Goal: Information Seeking & Learning: Learn about a topic

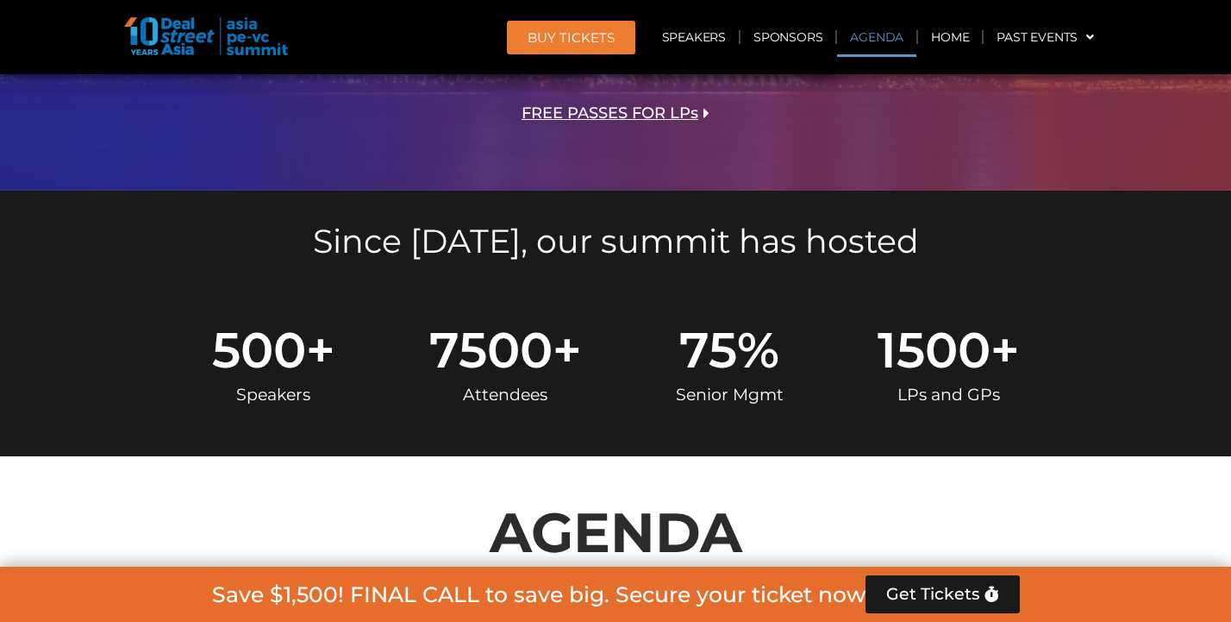
click at [879, 44] on link "Agenda" at bounding box center [876, 37] width 79 height 40
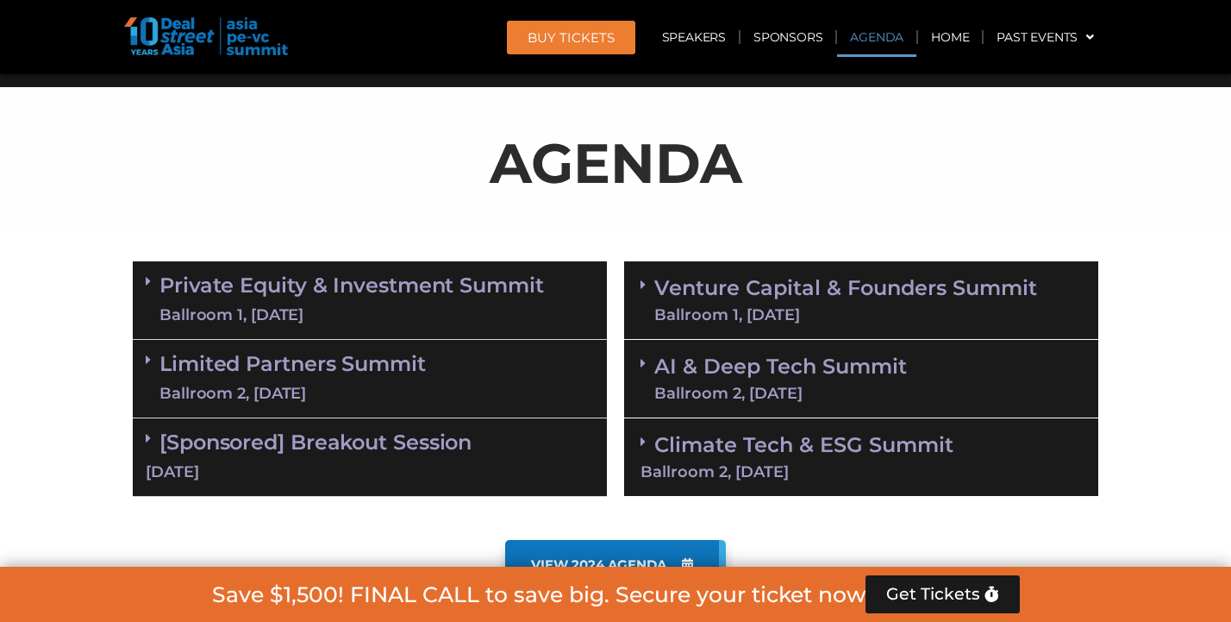
scroll to position [884, 0]
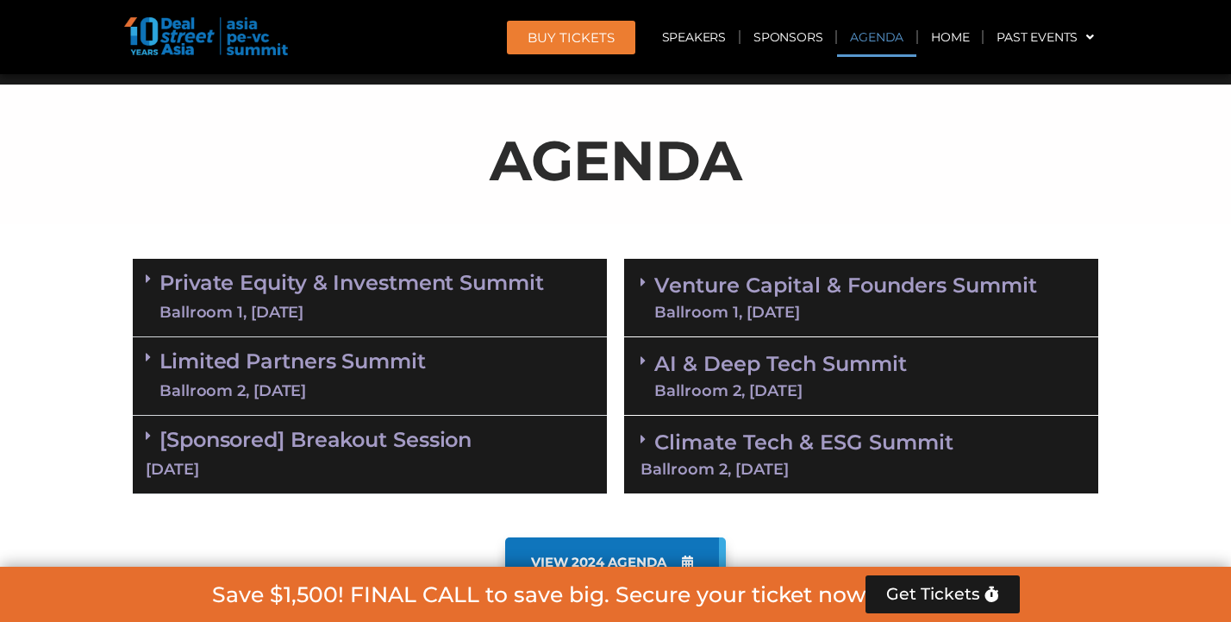
click at [152, 353] on span at bounding box center [153, 357] width 14 height 15
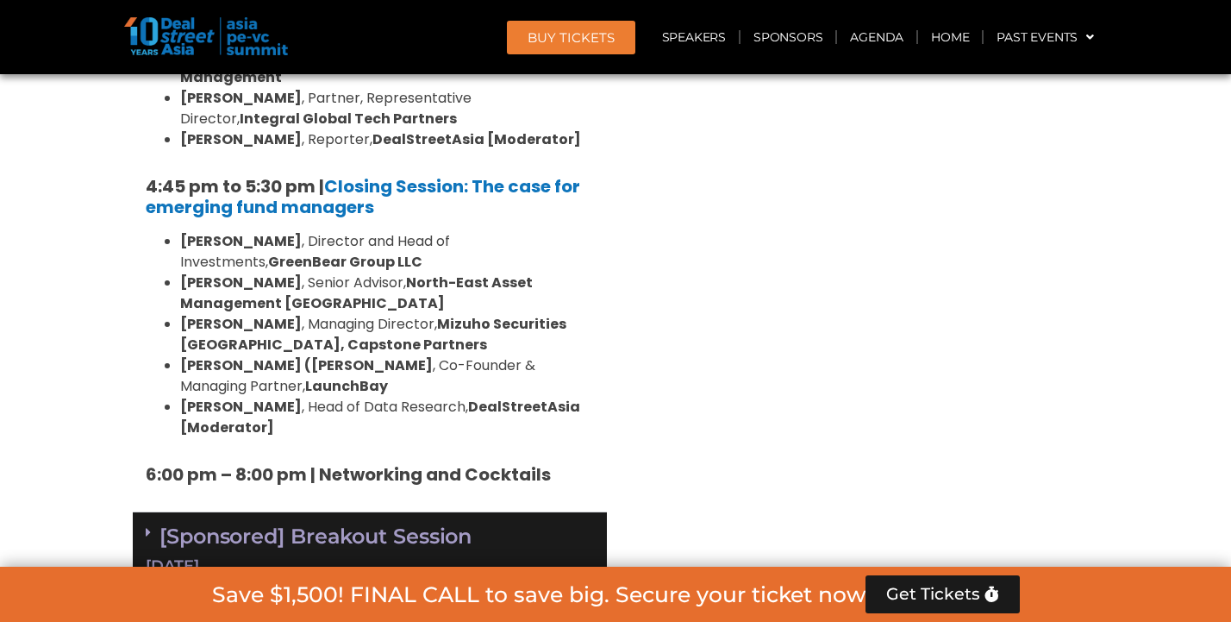
scroll to position [2787, 0]
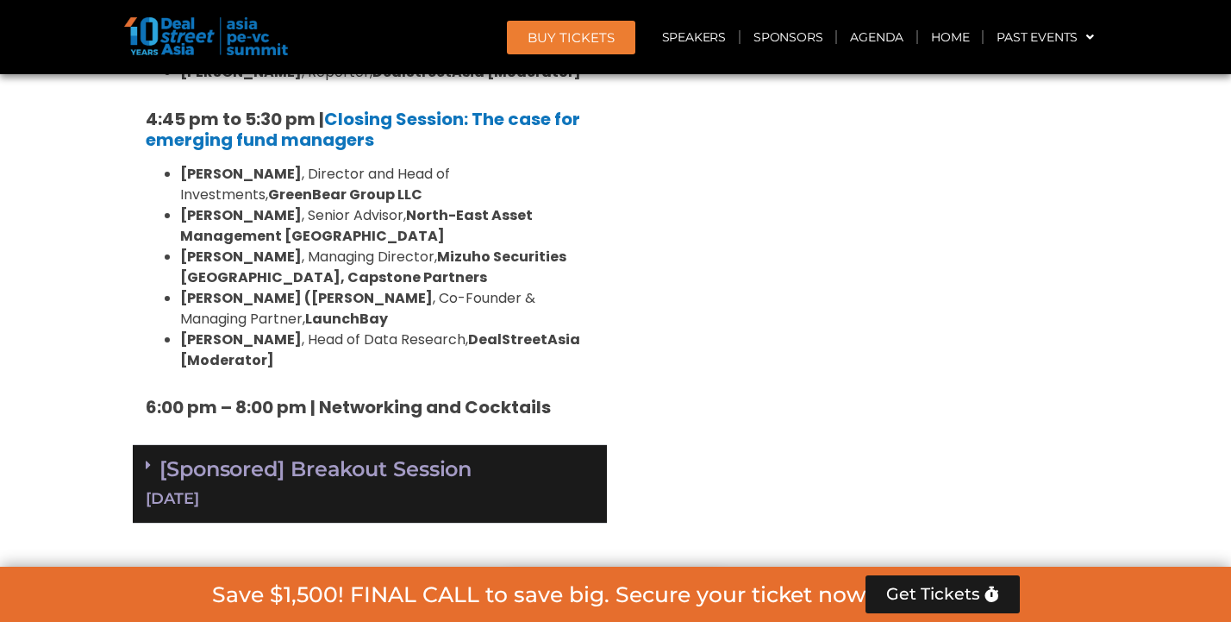
click at [151, 458] on span at bounding box center [153, 465] width 14 height 15
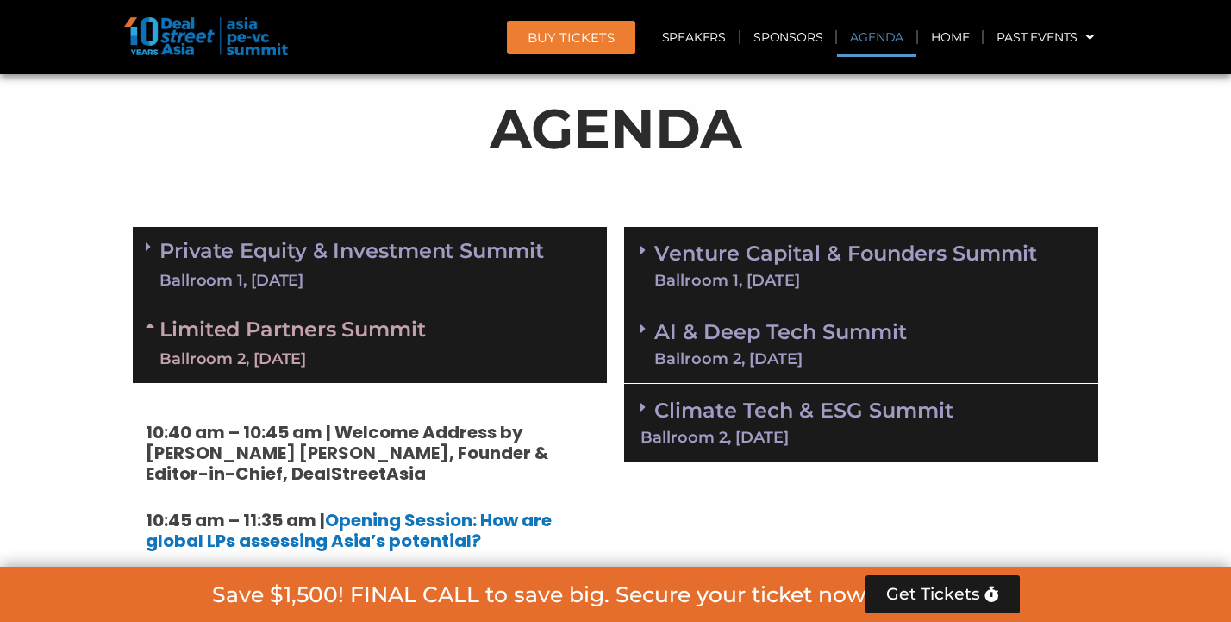
scroll to position [890, 0]
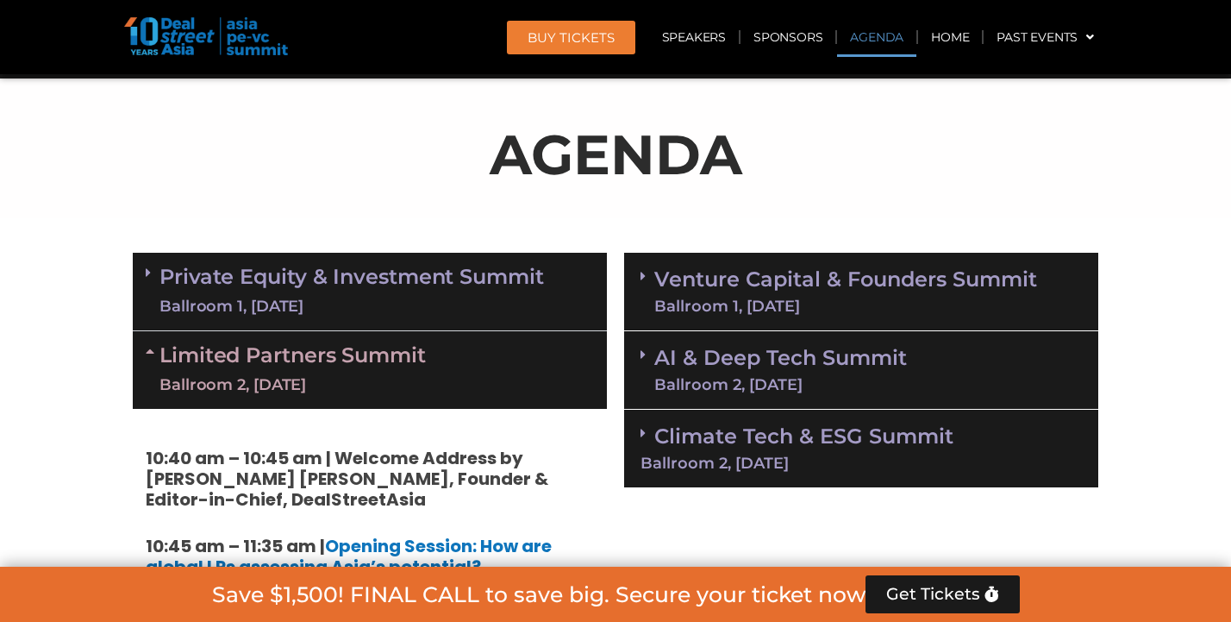
click at [809, 303] on div "Ballroom 1, [DATE]" at bounding box center [845, 306] width 383 height 16
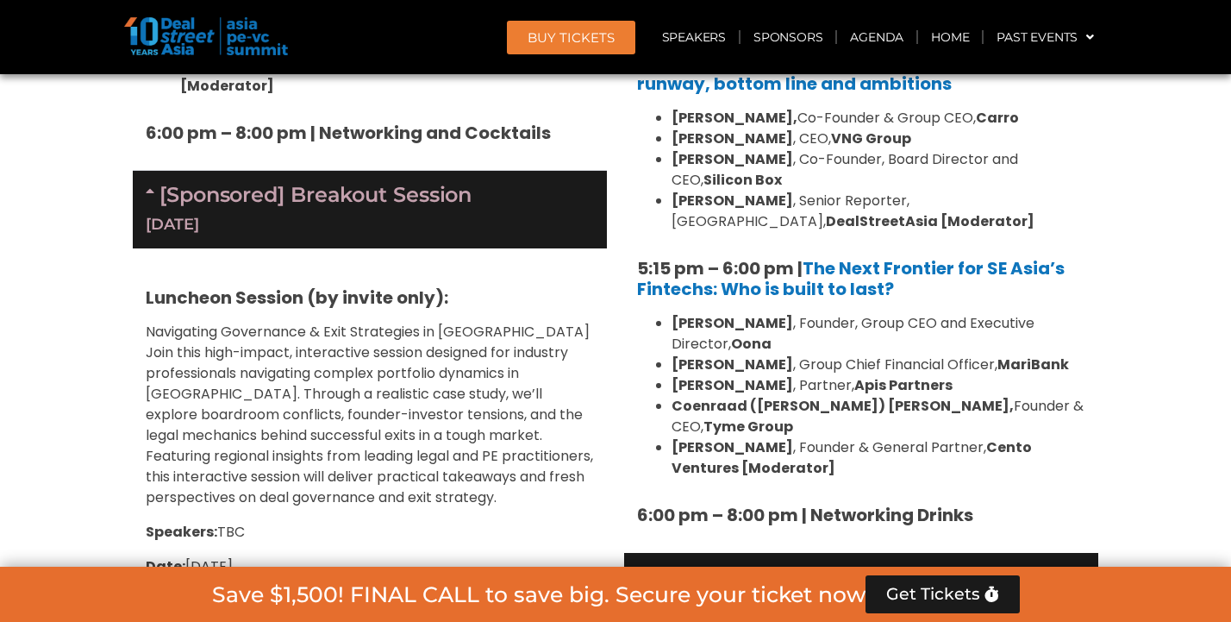
scroll to position [3156, 0]
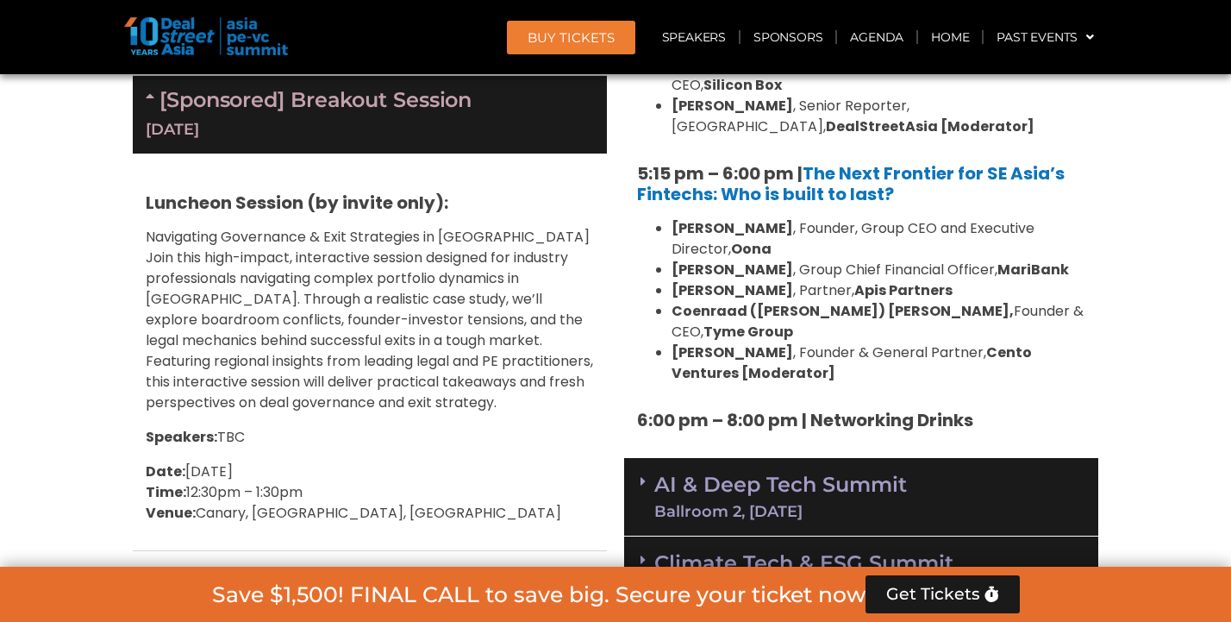
click at [628, 536] on div "Climate Tech & ESG Summit Ballroom 2, [DATE]" at bounding box center [861, 575] width 474 height 78
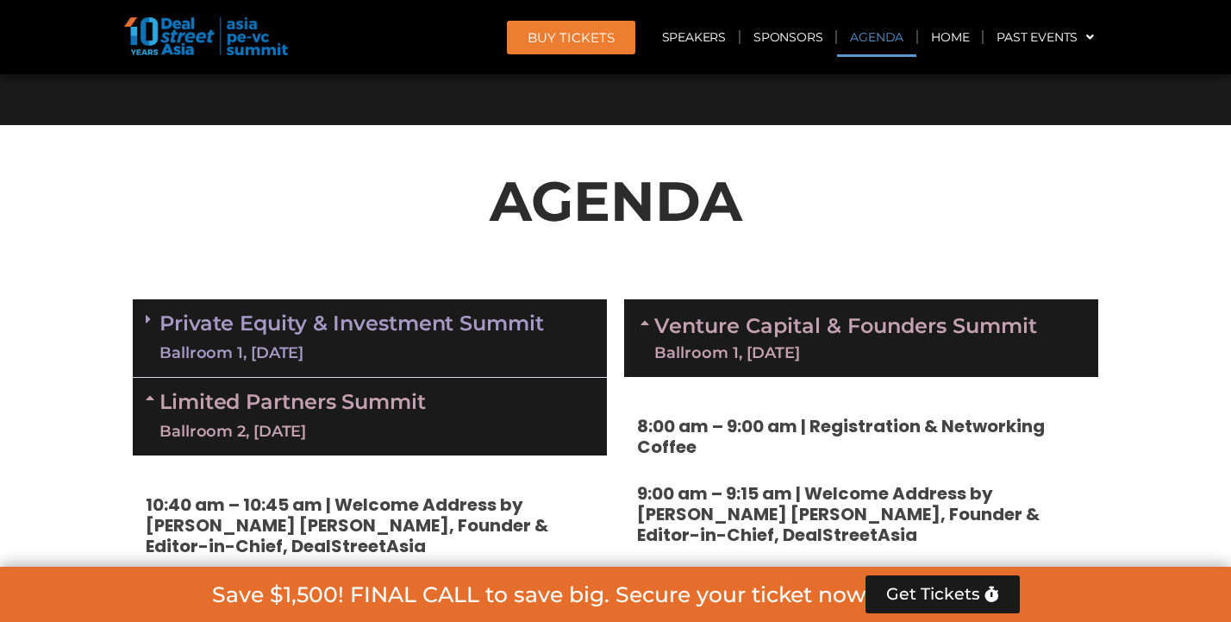
scroll to position [991, 0]
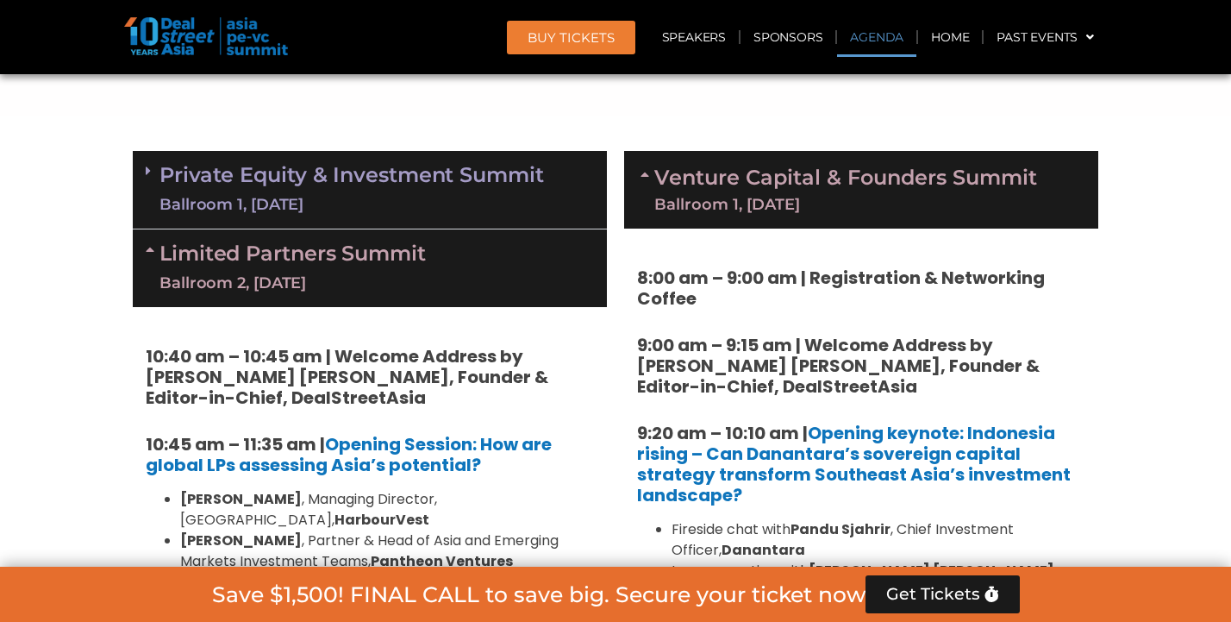
click at [143, 242] on div "Limited Partners [GEOGRAPHIC_DATA] 2, [DATE]" at bounding box center [370, 268] width 474 height 78
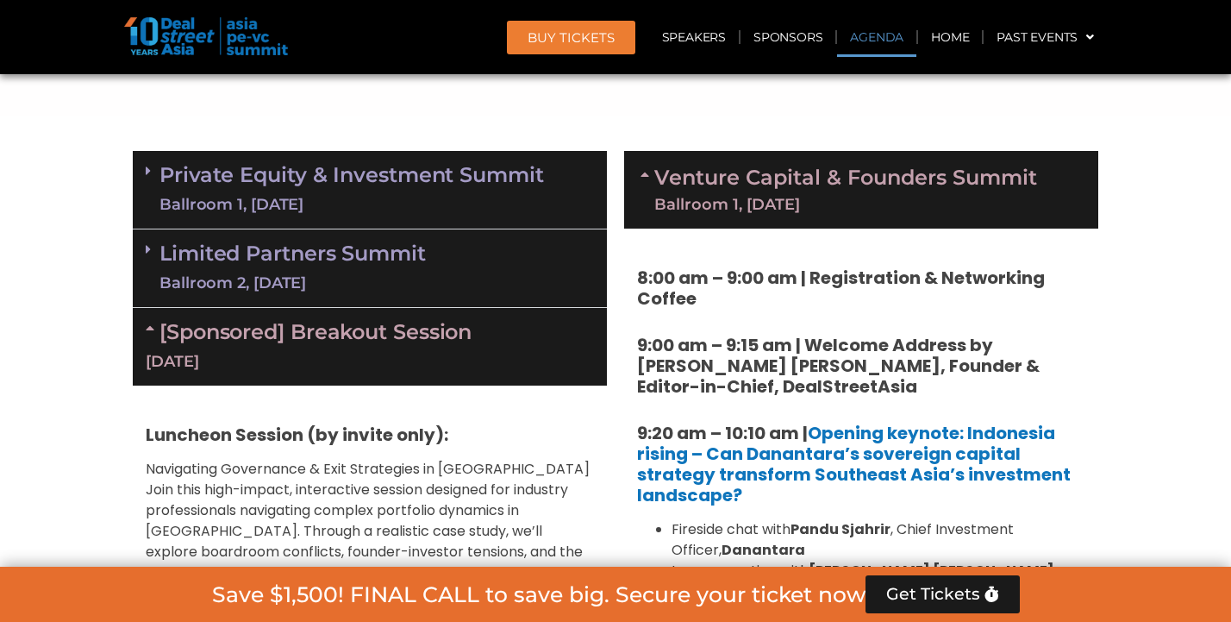
click at [164, 308] on div "[Sponsored] Breakout Session [DATE]" at bounding box center [370, 347] width 474 height 78
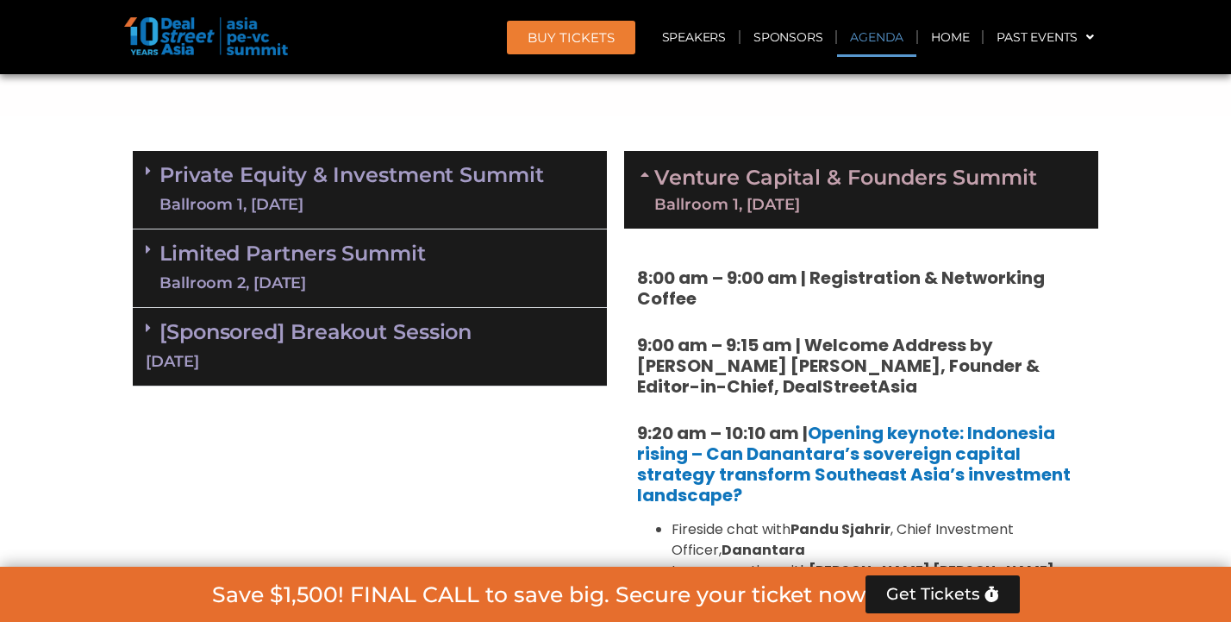
click at [652, 169] on icon at bounding box center [648, 174] width 14 height 14
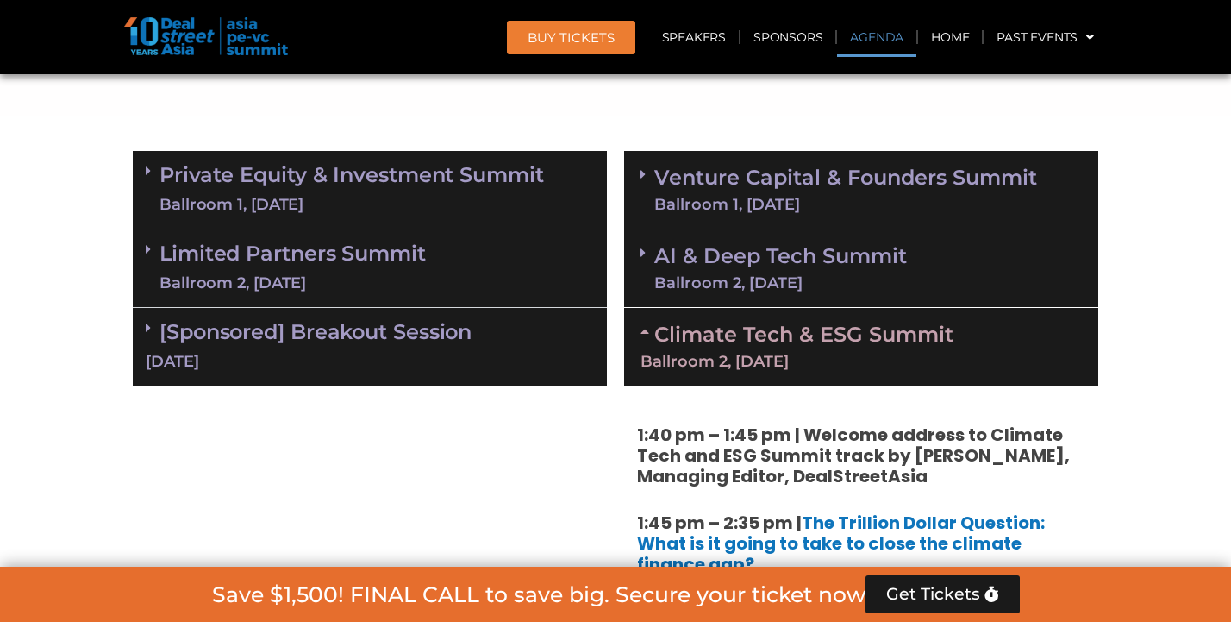
click at [264, 180] on link "Private Equity & Investment Summit Ballroom 1, [DATE]" at bounding box center [352, 190] width 385 height 52
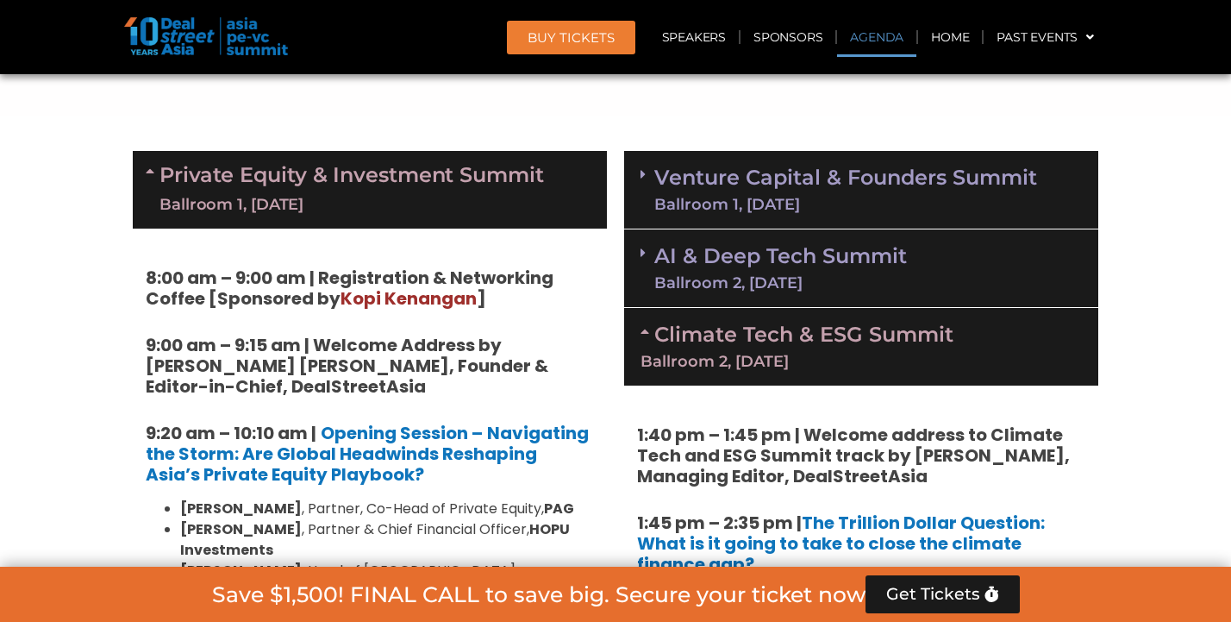
click at [245, 180] on link "Private Equity & Investment Summit Ballroom 1, [DATE]" at bounding box center [352, 190] width 385 height 52
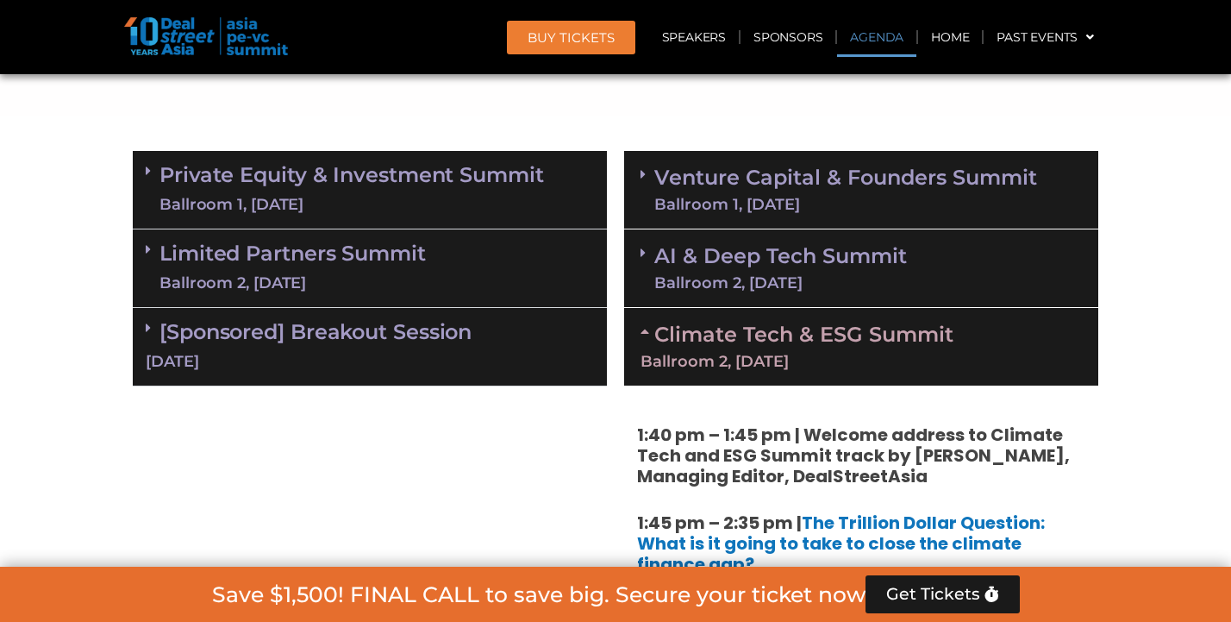
click at [188, 261] on link "Limited Partners [GEOGRAPHIC_DATA] 2, [DATE]" at bounding box center [293, 268] width 266 height 52
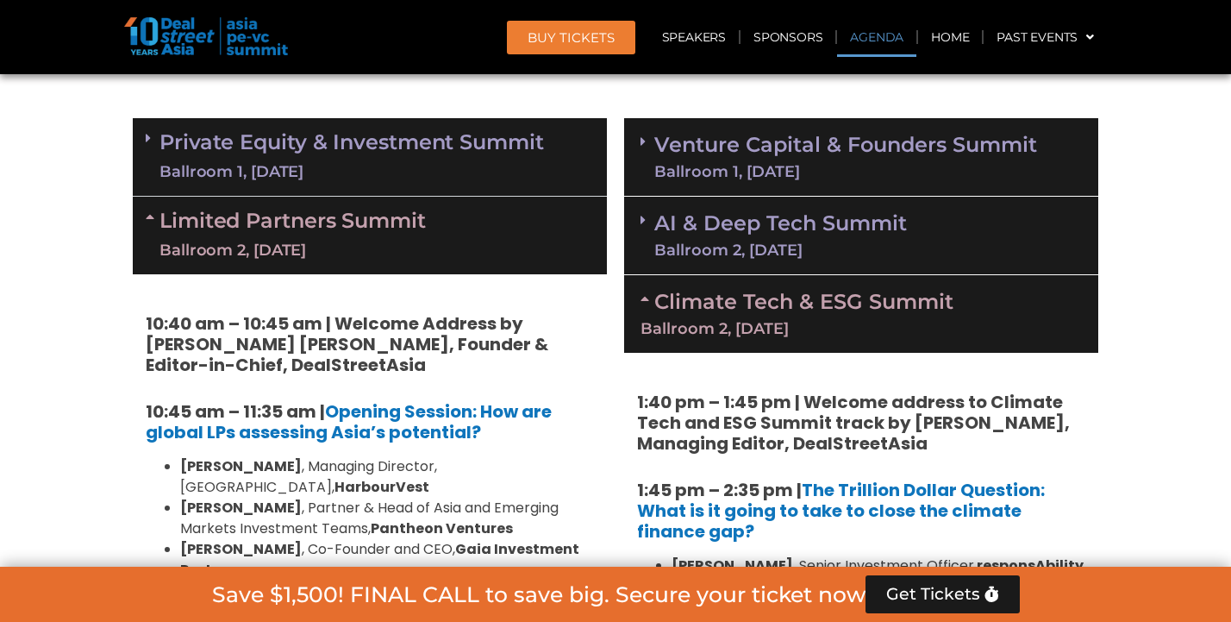
scroll to position [1029, 0]
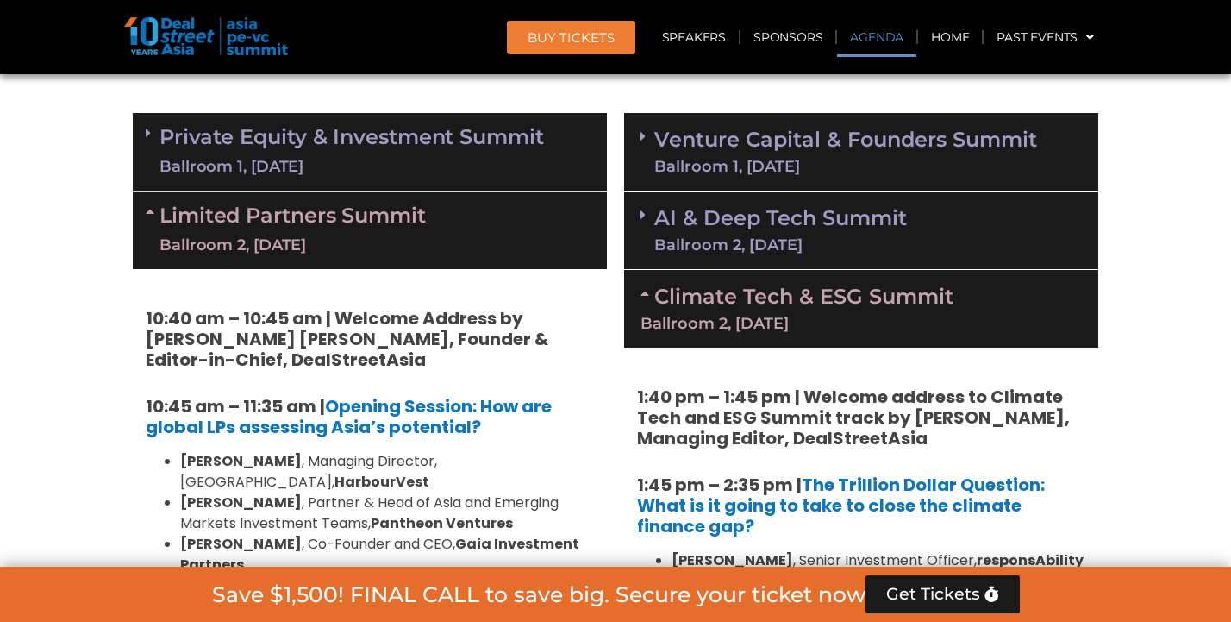
click at [231, 156] on div "Ballroom 1, [DATE]" at bounding box center [352, 167] width 385 height 22
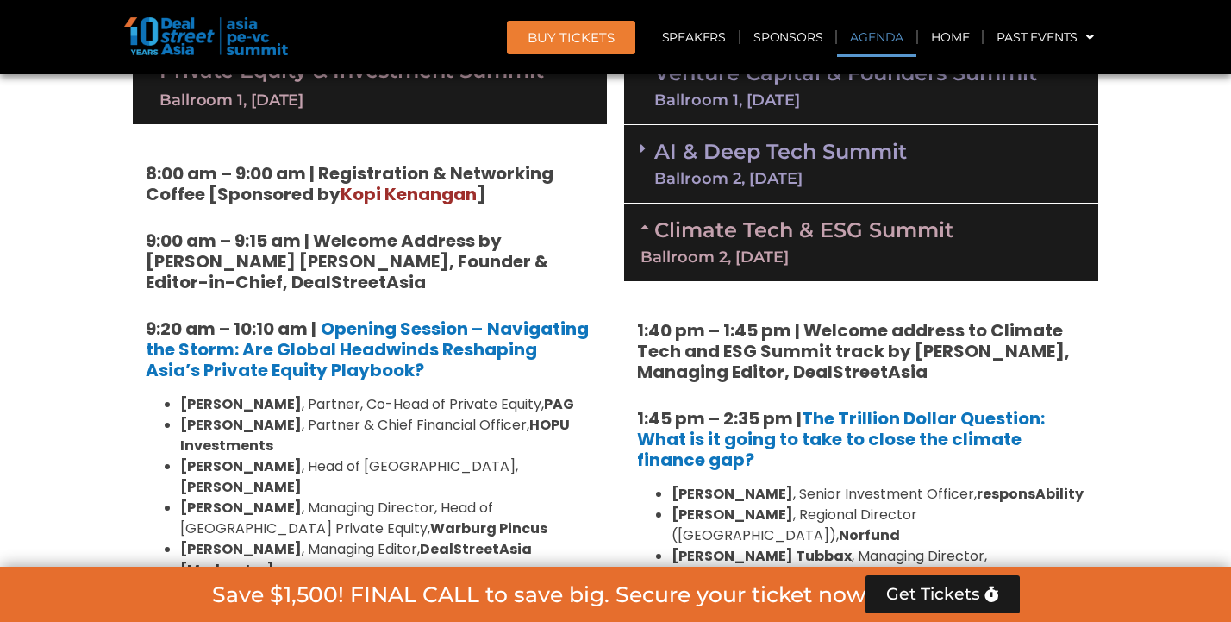
scroll to position [1097, 0]
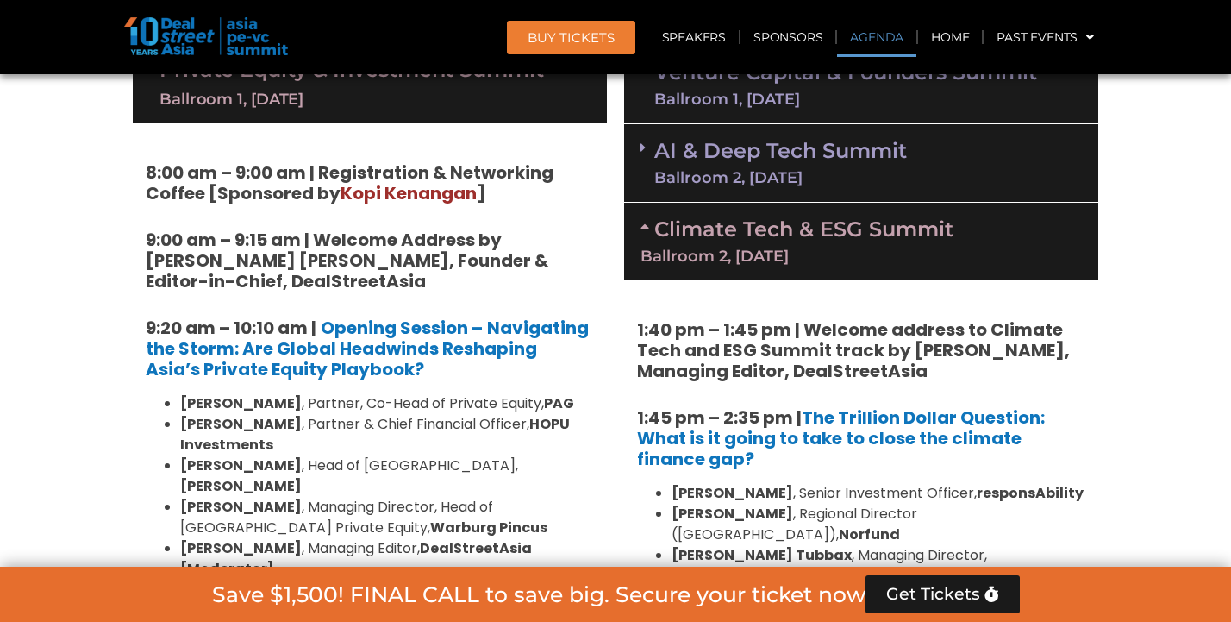
click at [745, 160] on link "AI & Deep Tech Summit Ballroom 2, [DATE]" at bounding box center [780, 163] width 253 height 45
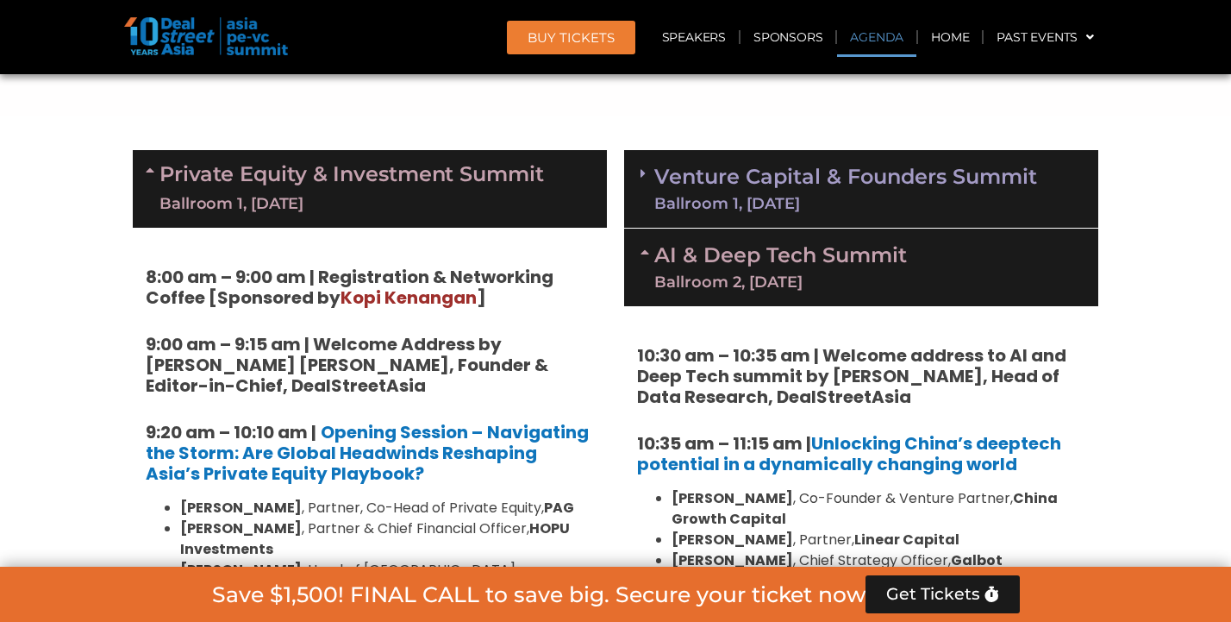
scroll to position [947, 0]
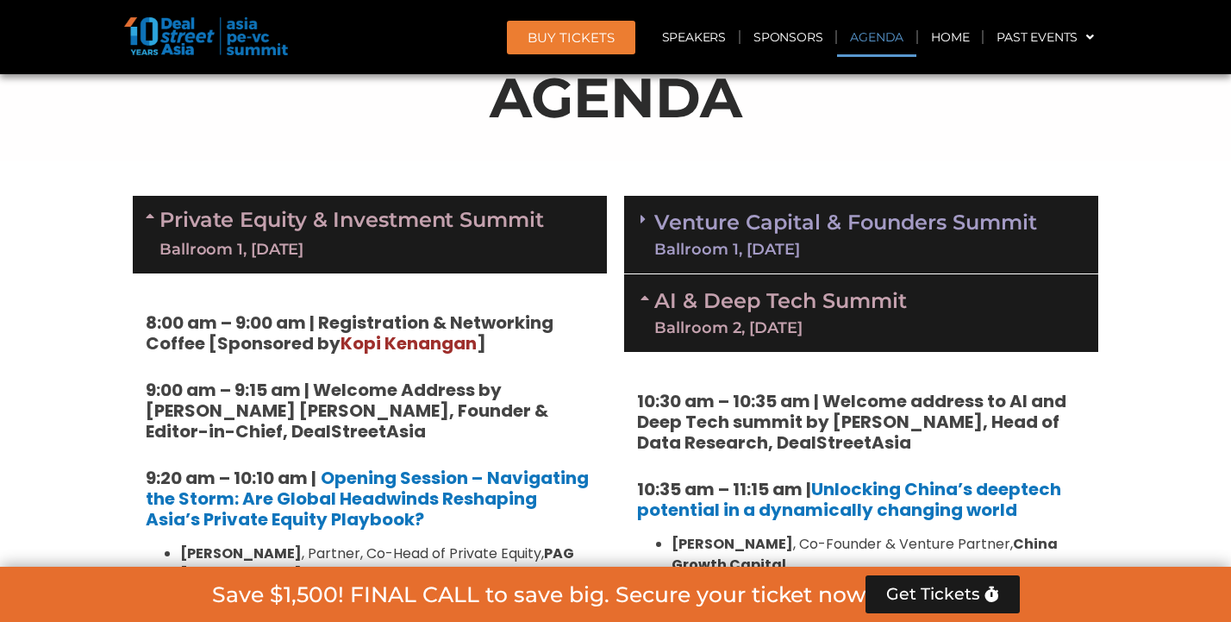
click at [847, 303] on link "AI & Deep Tech Summit Ballroom 2, [DATE]" at bounding box center [780, 313] width 253 height 45
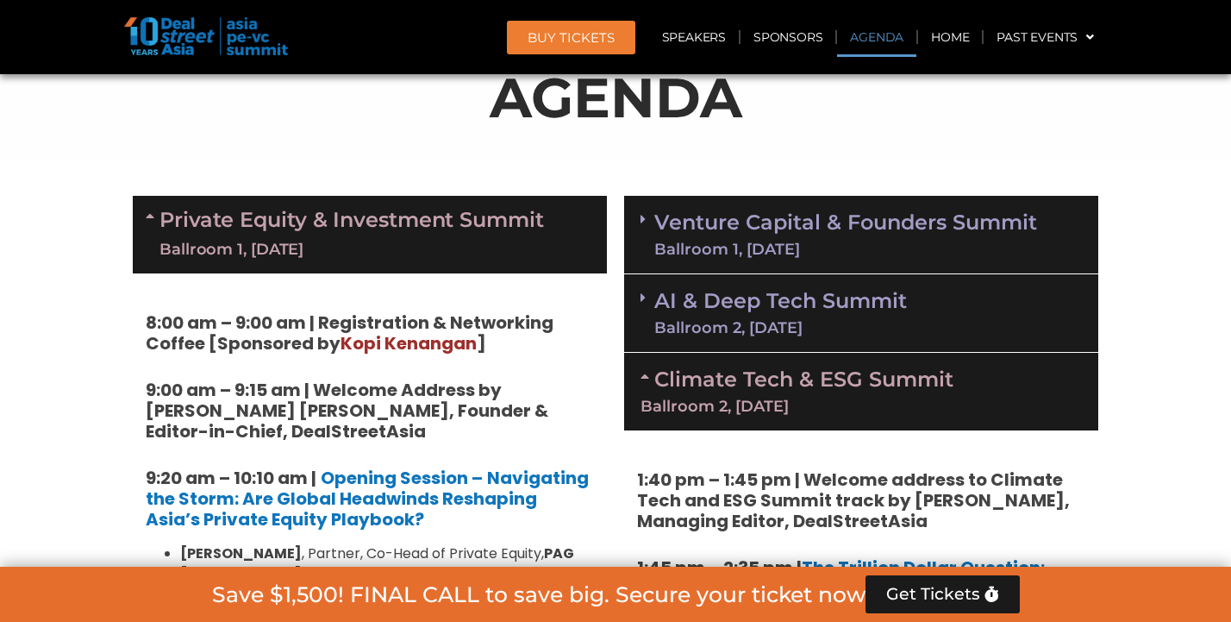
click at [804, 245] on div "Ballroom 1, [DATE]" at bounding box center [845, 249] width 383 height 16
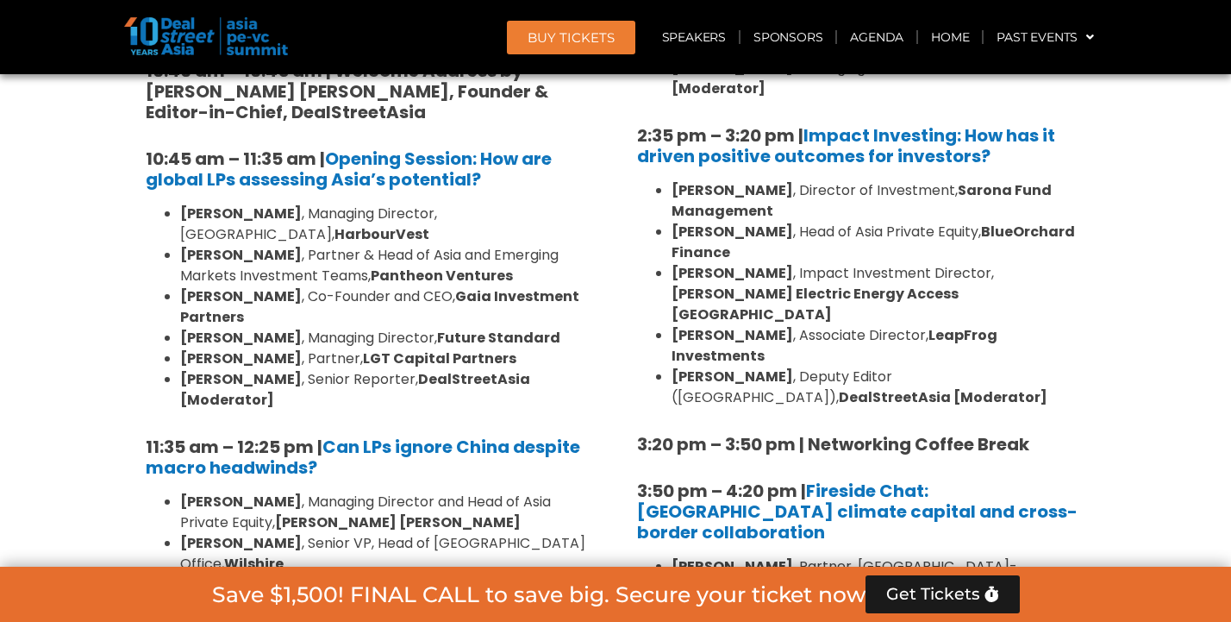
scroll to position [4086, 0]
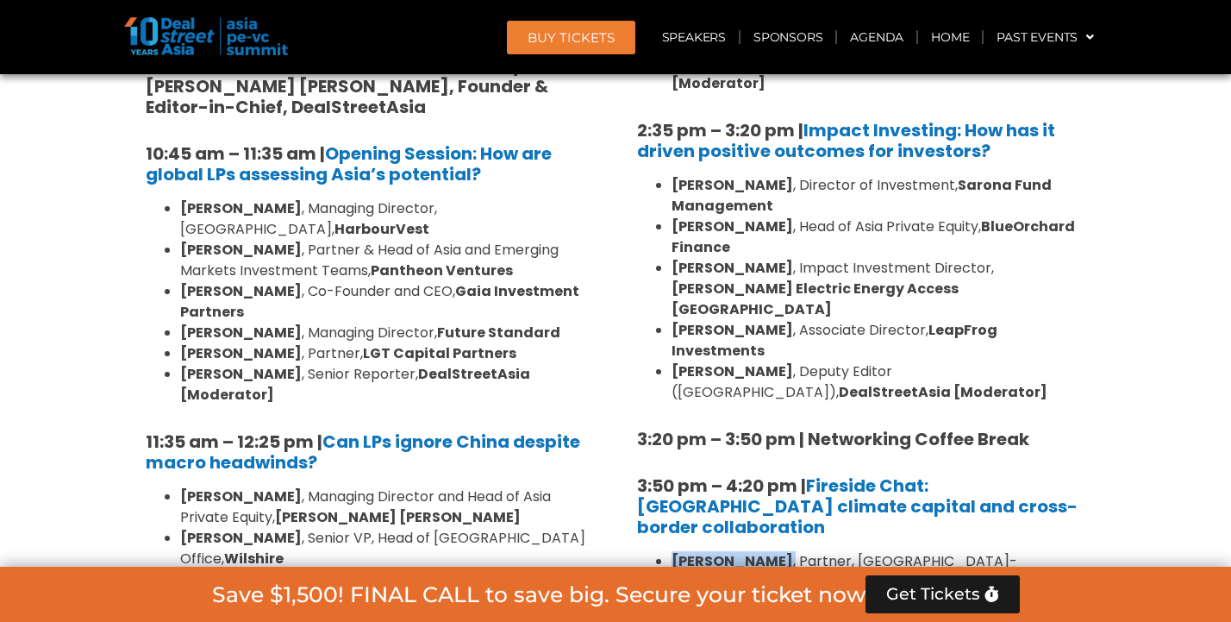
drag, startPoint x: 672, startPoint y: 310, endPoint x: 782, endPoint y: 310, distance: 110.4
click at [782, 551] on li "[PERSON_NAME] , Partner, [GEOGRAPHIC_DATA]-[GEOGRAPHIC_DATA] Fund, National and…" at bounding box center [879, 582] width 414 height 62
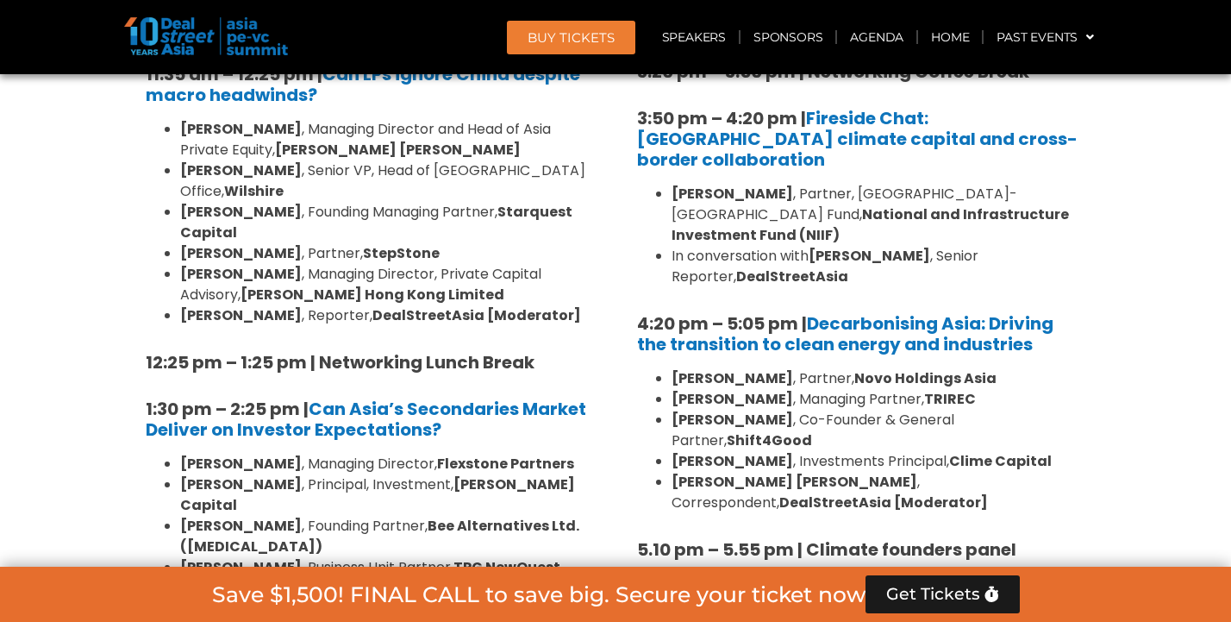
scroll to position [4454, 0]
